Goal: Task Accomplishment & Management: Complete application form

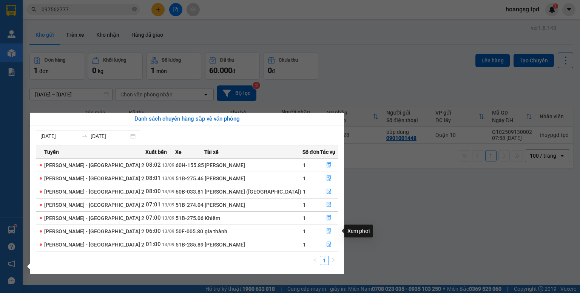
drag, startPoint x: 319, startPoint y: 226, endPoint x: 322, endPoint y: 230, distance: 5.8
click at [320, 226] on button "button" at bounding box center [328, 231] width 17 height 12
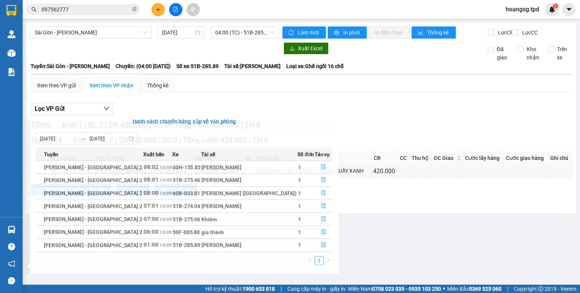
click at [322, 230] on main "[GEOGRAPHIC_DATA] - [PERSON_NAME] [DATE] 04:00 (TC) - 51B-285.89 Làm mới In phơ…" at bounding box center [290, 142] width 580 height 285
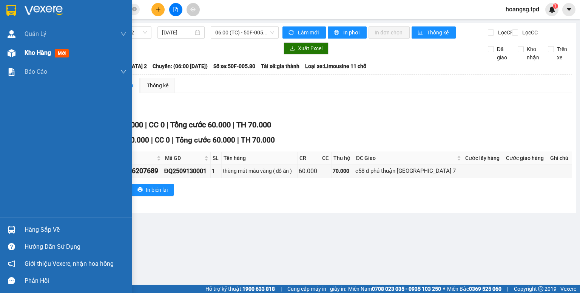
click at [13, 53] on img at bounding box center [12, 53] width 8 height 8
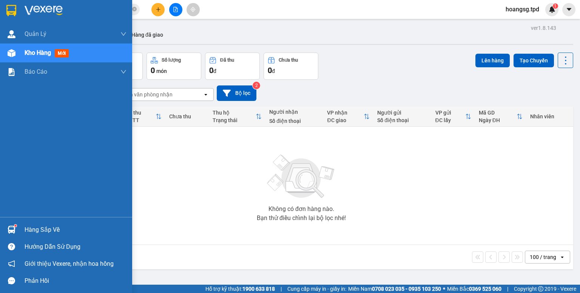
click at [12, 228] on img at bounding box center [12, 230] width 8 height 8
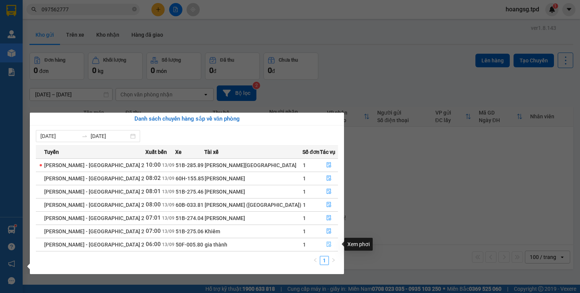
click at [326, 241] on button "button" at bounding box center [328, 244] width 17 height 12
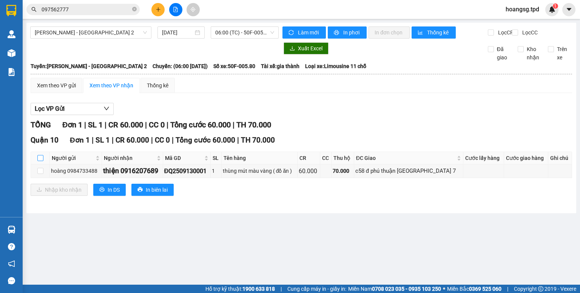
click at [41, 161] on input "checkbox" at bounding box center [40, 158] width 6 height 6
checkbox input "true"
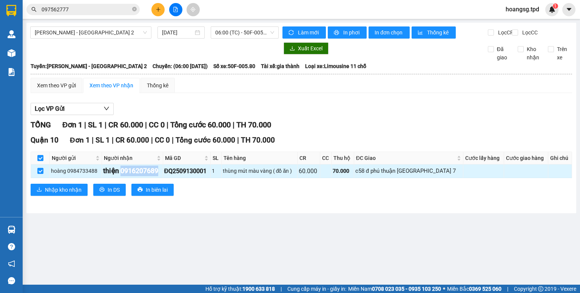
drag, startPoint x: 122, startPoint y: 174, endPoint x: 160, endPoint y: 174, distance: 37.8
click at [160, 174] on div "thiện 0916207689" at bounding box center [132, 170] width 59 height 11
copy div "0916207689"
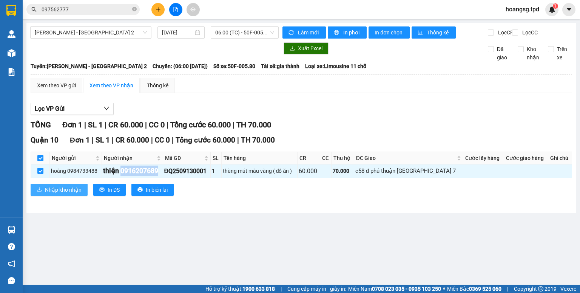
click at [60, 194] on span "Nhập kho nhận" at bounding box center [63, 190] width 37 height 8
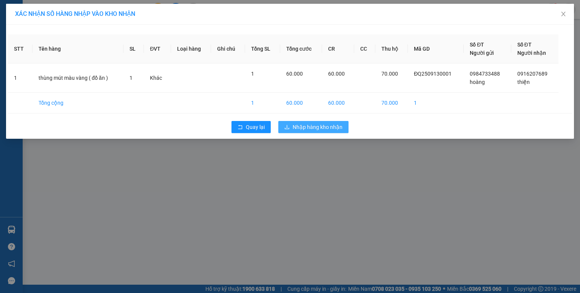
click at [308, 124] on span "Nhập hàng kho nhận" at bounding box center [318, 127] width 50 height 8
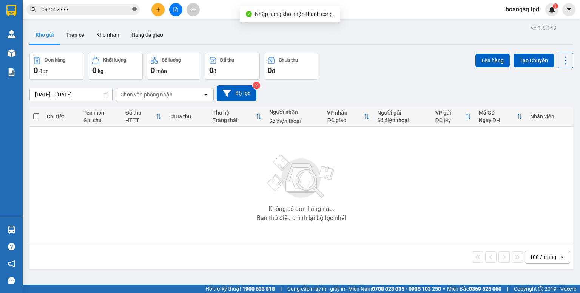
click at [133, 8] on icon "close-circle" at bounding box center [134, 9] width 5 height 5
click at [114, 9] on input "text" at bounding box center [86, 9] width 89 height 8
paste input "0916207689"
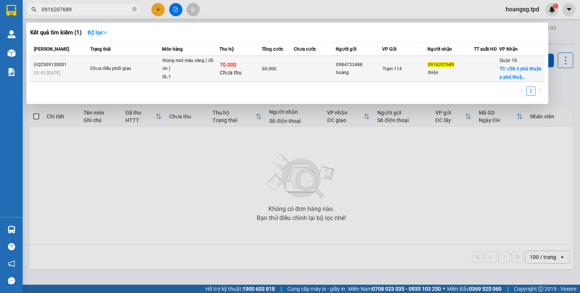
type input "0916207689"
click at [422, 70] on div "Trạm 114" at bounding box center [405, 69] width 44 height 8
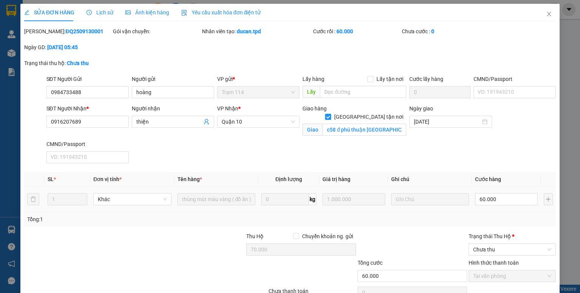
type input "0984733488"
type input "hoàng"
type input "0916207689"
type input "thiện"
checkbox input "true"
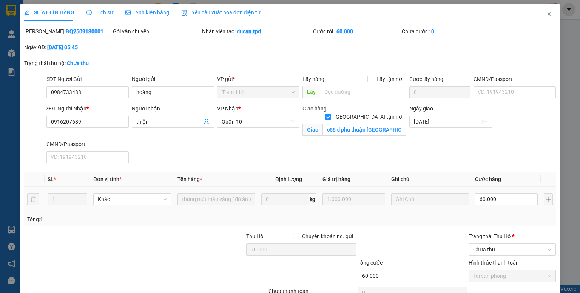
type input "c58 đ phú thuận [GEOGRAPHIC_DATA] 7"
type input "70.000"
type input "60.000"
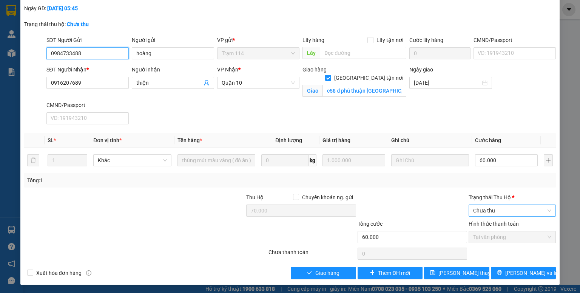
click at [495, 208] on span "Chưa thu" at bounding box center [512, 210] width 78 height 11
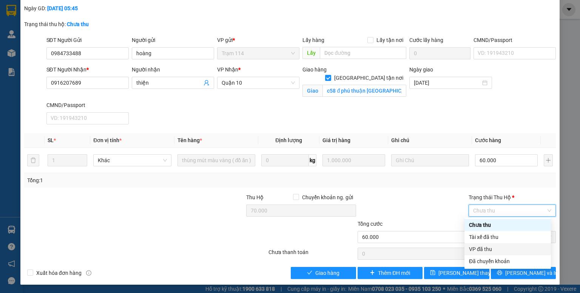
click at [488, 249] on div "VP đã thu" at bounding box center [507, 249] width 77 height 8
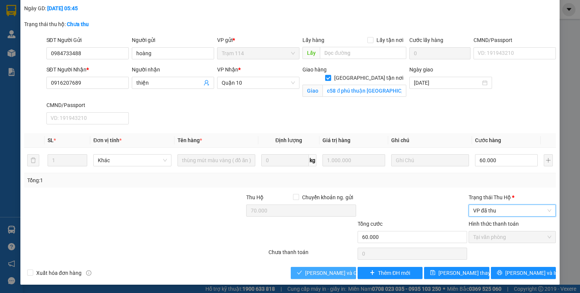
click at [309, 270] on span "[PERSON_NAME] và Giao hàng" at bounding box center [341, 273] width 73 height 8
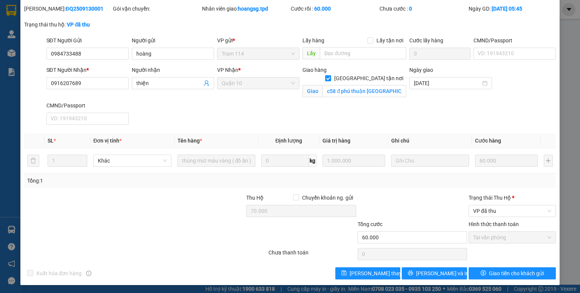
scroll to position [0, 0]
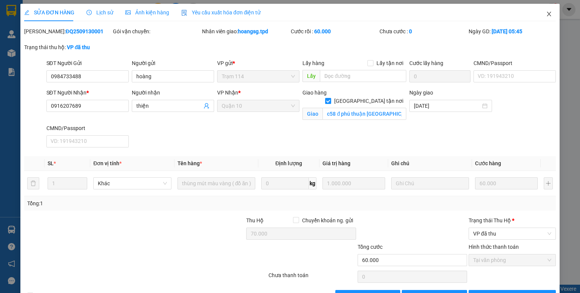
click at [547, 15] on icon "close" at bounding box center [549, 14] width 4 height 5
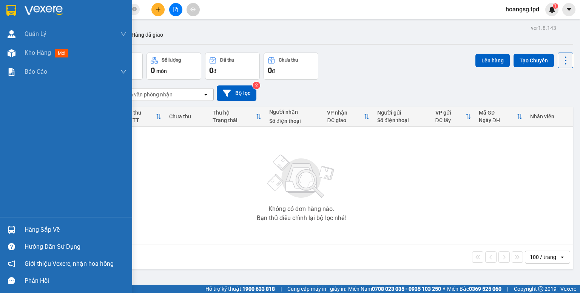
click at [18, 229] on div "Hàng sắp về" at bounding box center [66, 229] width 132 height 17
